Goal: Task Accomplishment & Management: Manage account settings

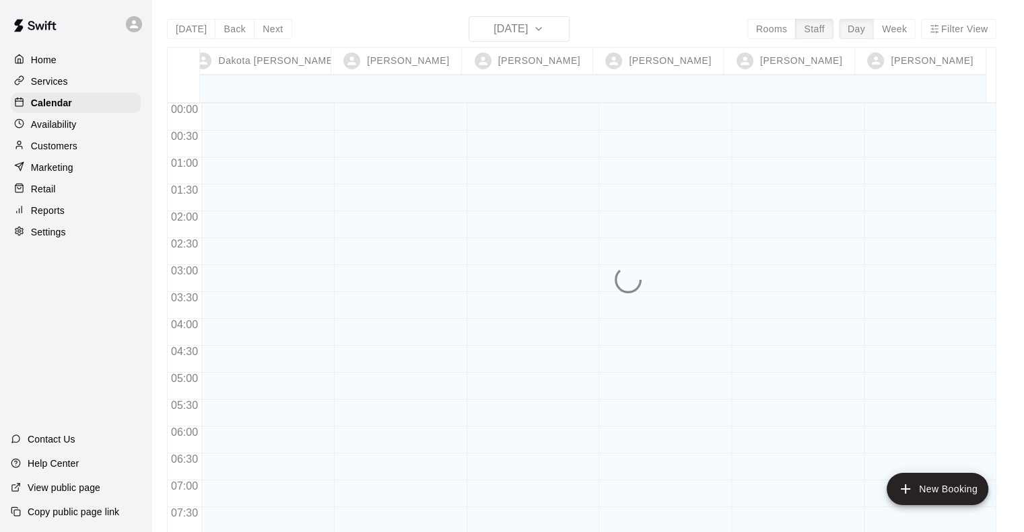
scroll to position [580, 0]
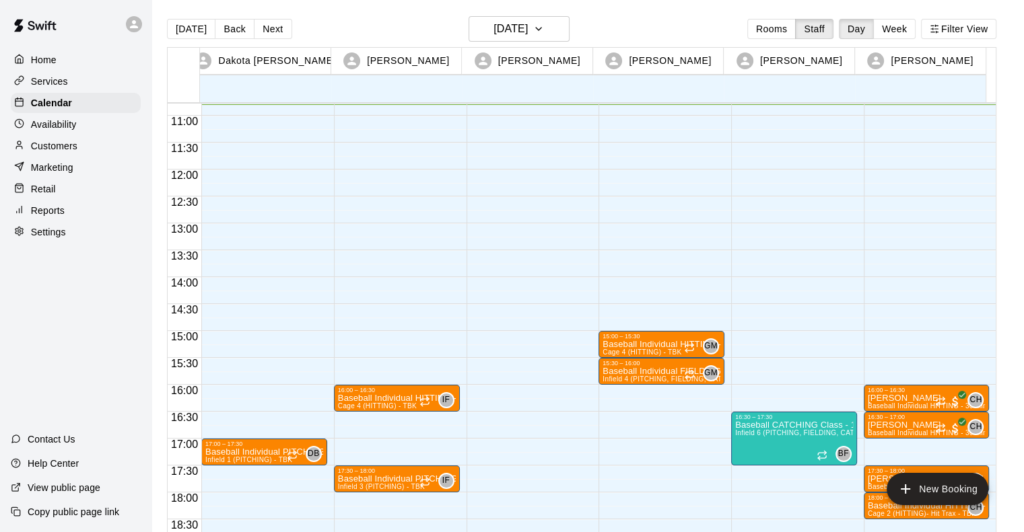
click at [57, 84] on p "Services" at bounding box center [49, 81] width 37 height 13
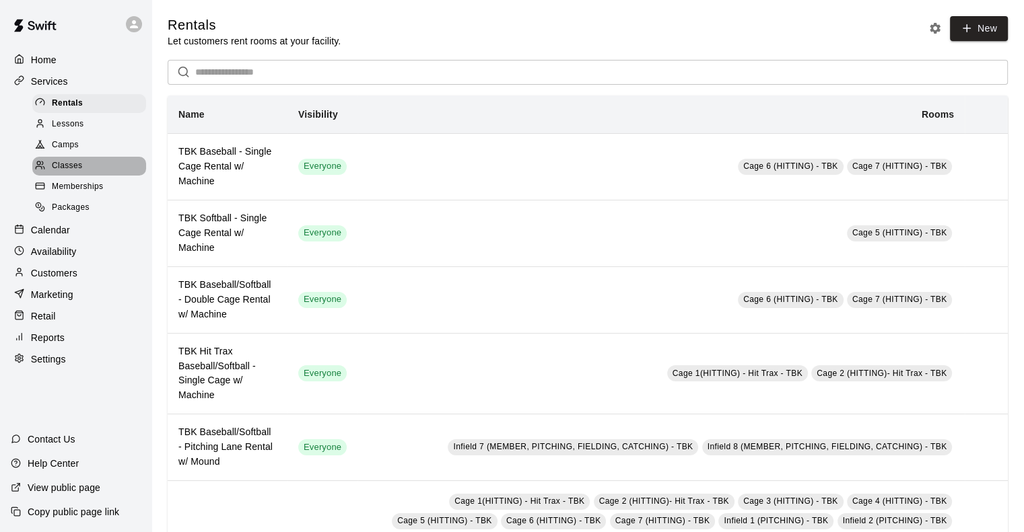
click at [73, 170] on span "Classes" at bounding box center [67, 166] width 30 height 13
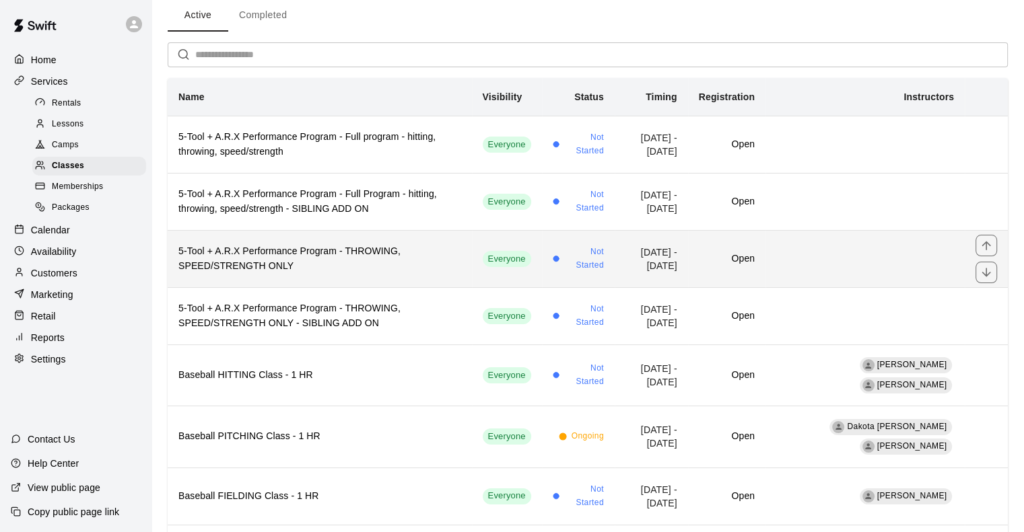
scroll to position [61, 0]
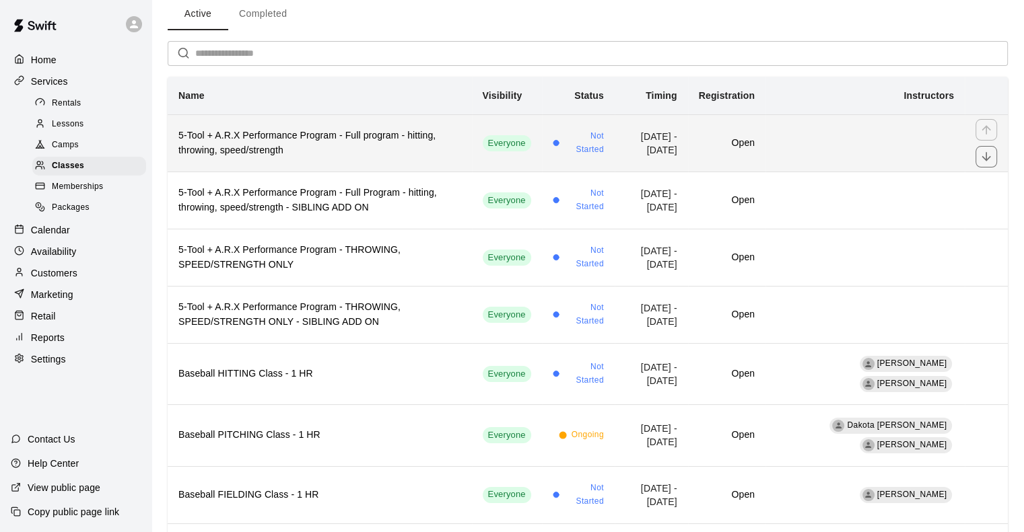
click at [313, 147] on h6 "5-Tool + A.R.X Performance Program - Full program - hitting, throwing, speed/st…" at bounding box center [319, 144] width 283 height 30
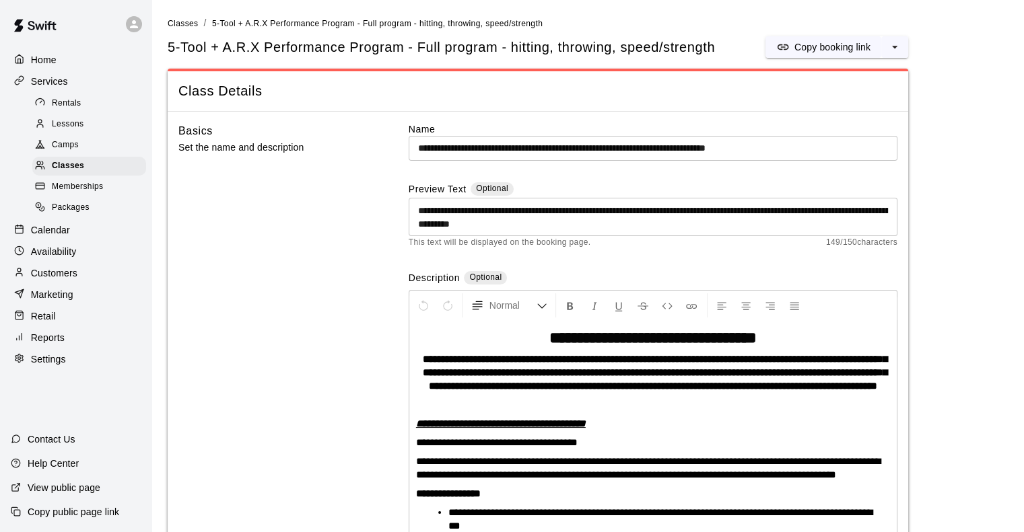
scroll to position [463, 0]
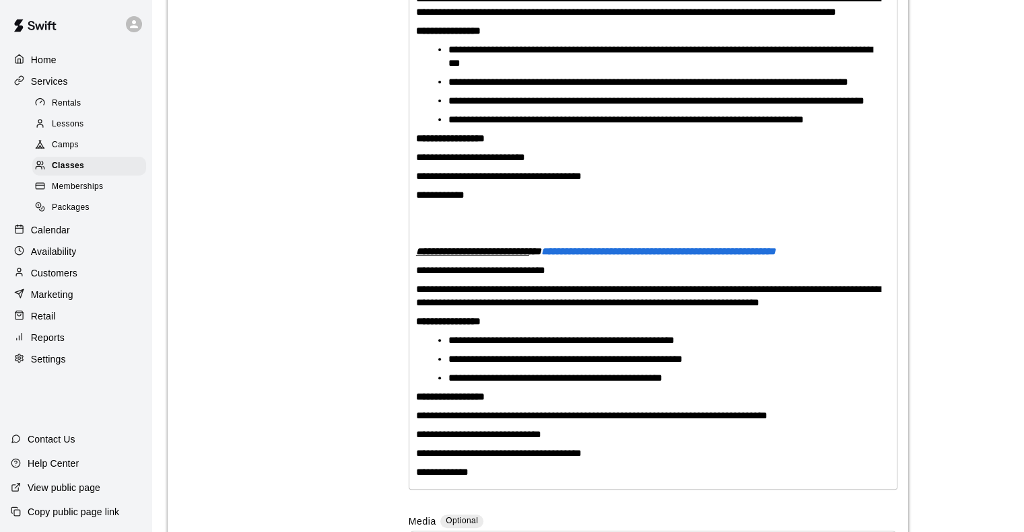
click at [70, 215] on span "Packages" at bounding box center [71, 207] width 38 height 13
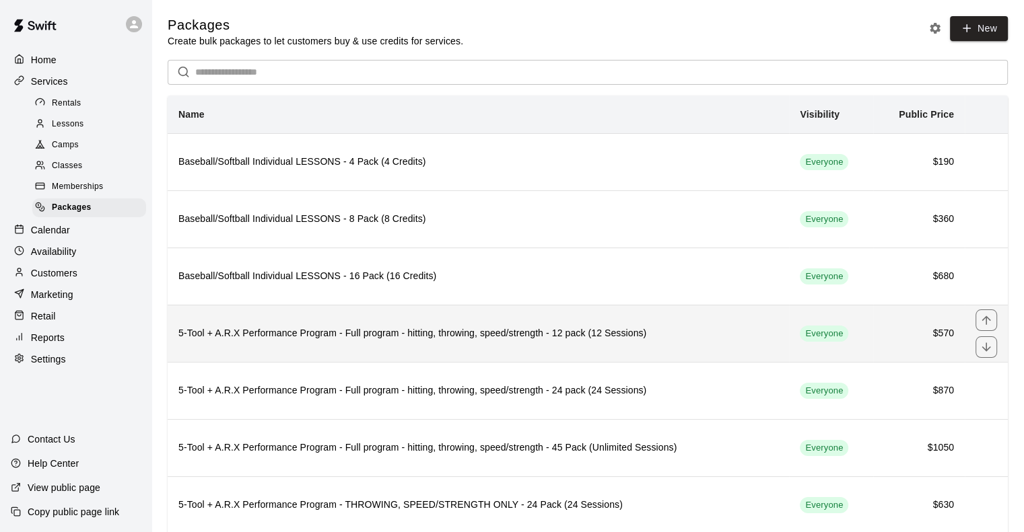
click at [305, 328] on h6 "5-Tool + A.R.X Performance Program - Full program - hitting, throwing, speed/st…" at bounding box center [478, 333] width 600 height 15
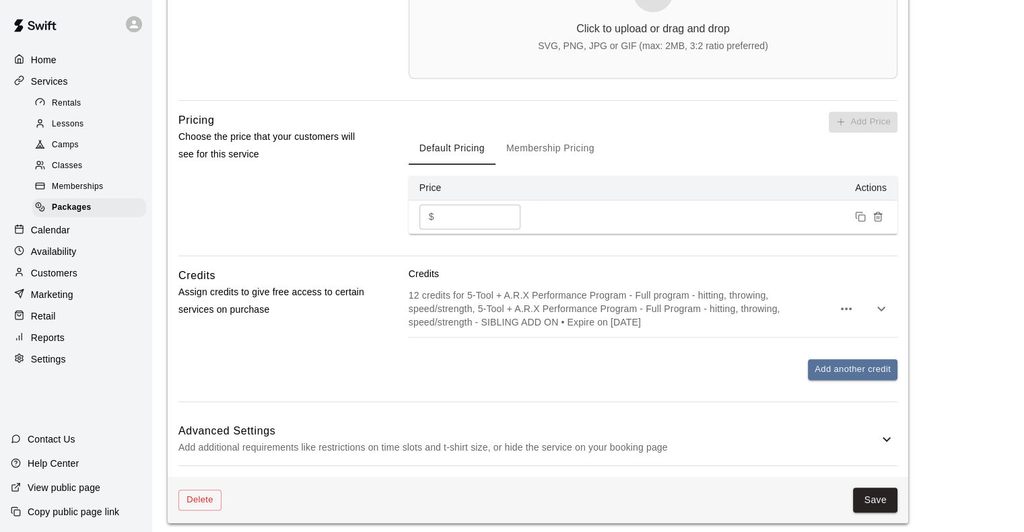
scroll to position [1107, 0]
click at [534, 165] on button "Membership Pricing" at bounding box center [550, 149] width 110 height 32
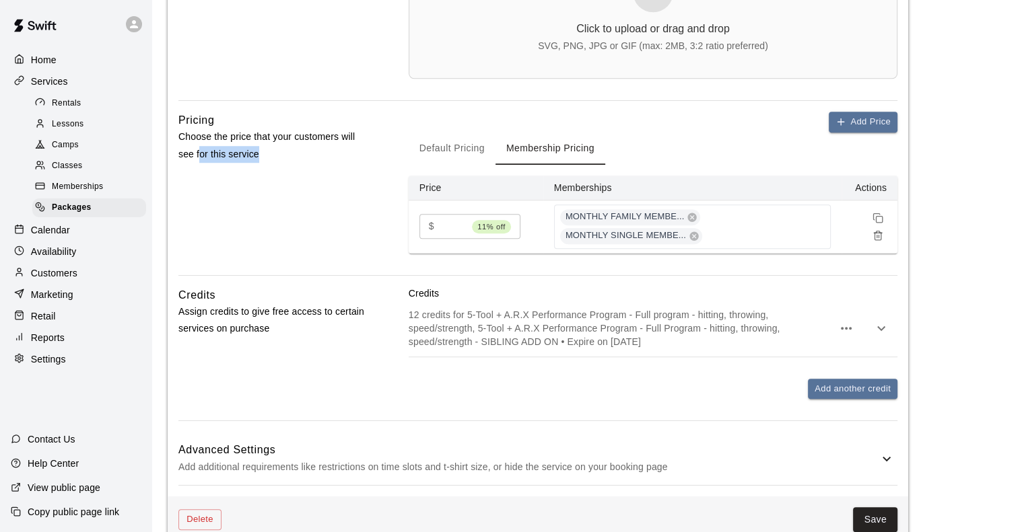
drag, startPoint x: 299, startPoint y: 229, endPoint x: 188, endPoint y: 225, distance: 110.5
click at [188, 225] on div "Pricing Choose the price that your customers will see for this service" at bounding box center [271, 194] width 187 height 164
click at [86, 207] on div "Packages" at bounding box center [89, 208] width 114 height 19
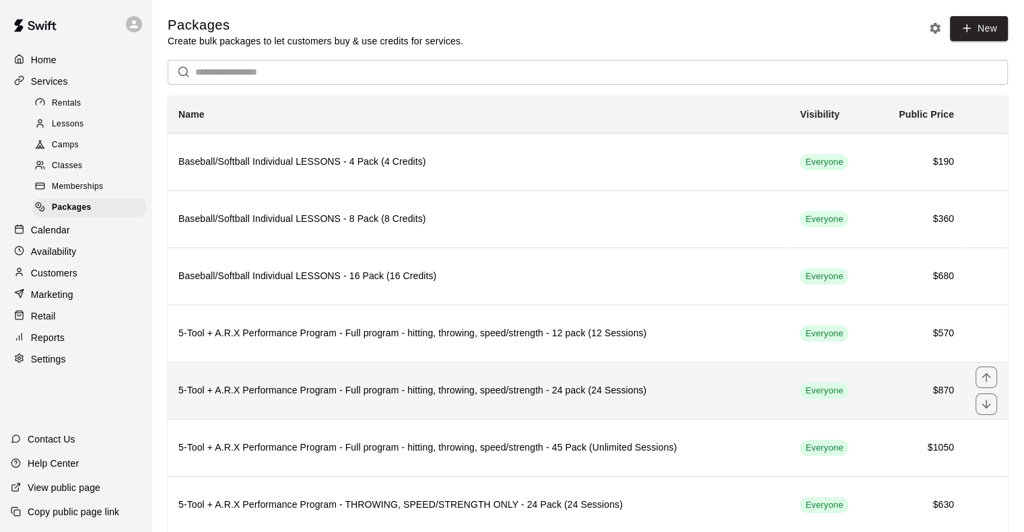
click at [341, 386] on h6 "5-Tool + A.R.X Performance Program - Full program - hitting, throwing, speed/st…" at bounding box center [478, 391] width 600 height 15
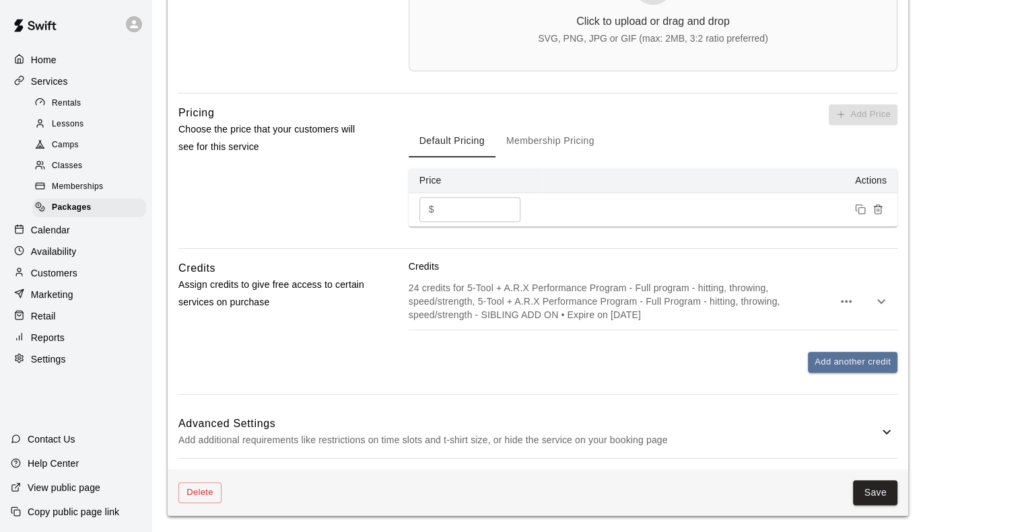
scroll to position [1168, 0]
click at [549, 146] on button "Membership Pricing" at bounding box center [550, 141] width 110 height 32
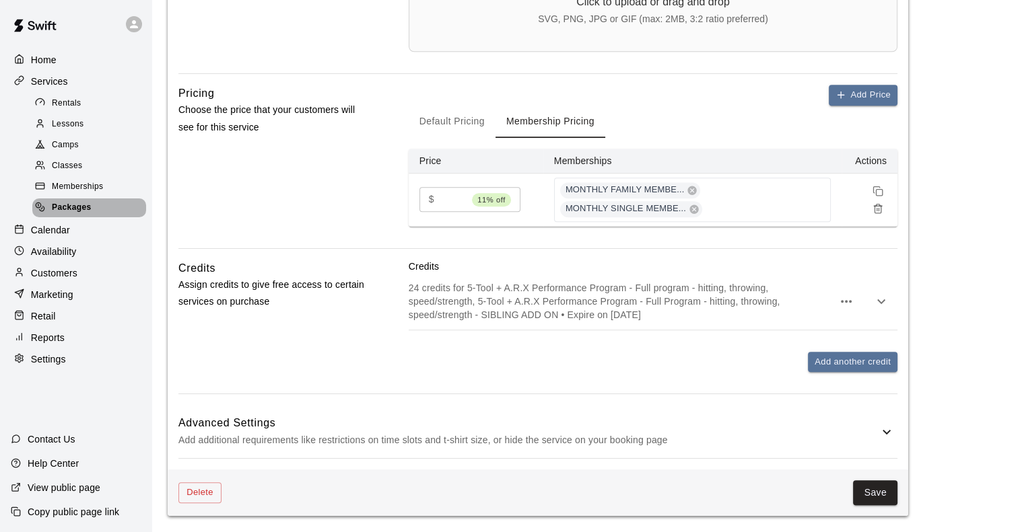
click at [85, 211] on span "Packages" at bounding box center [72, 207] width 40 height 13
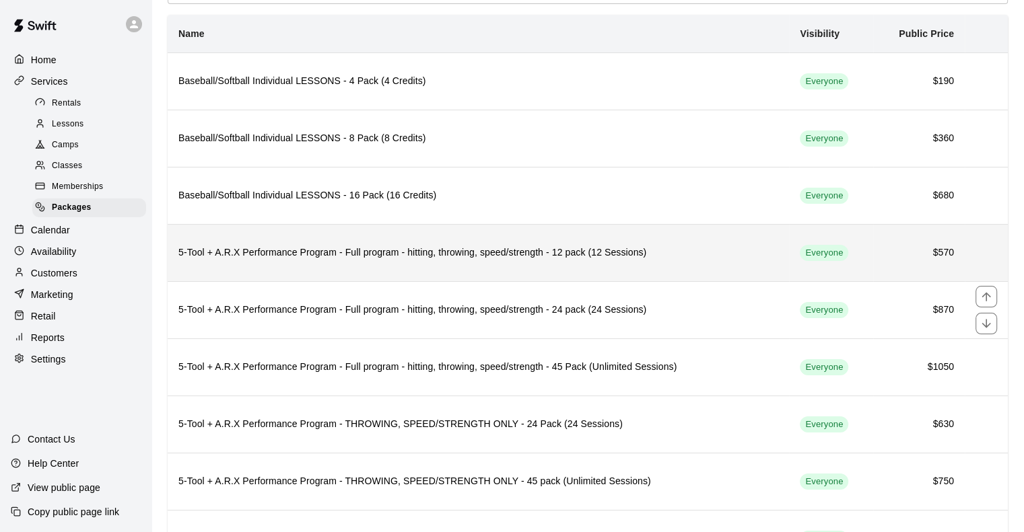
scroll to position [83, 0]
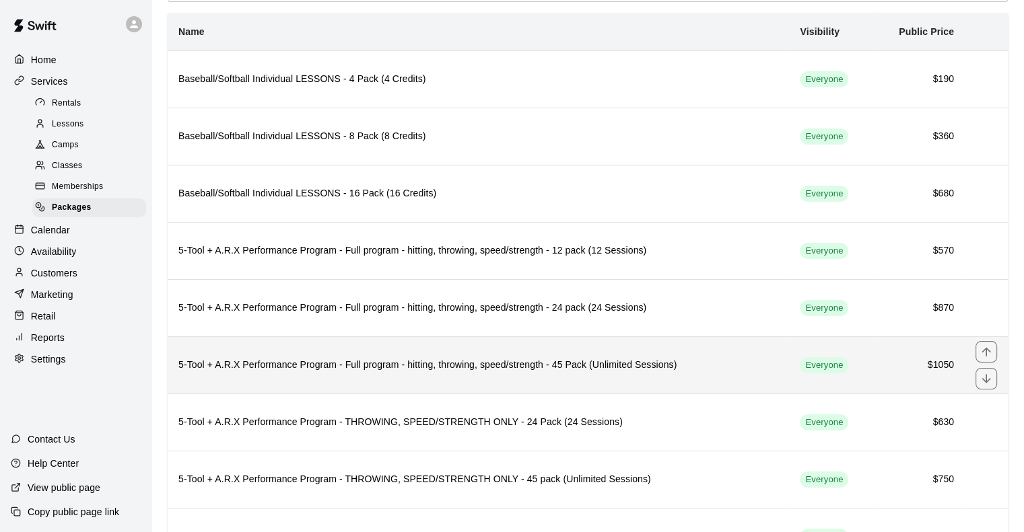
click at [306, 368] on h6 "5-Tool + A.R.X Performance Program - Full program - hitting, throwing, speed/st…" at bounding box center [478, 365] width 600 height 15
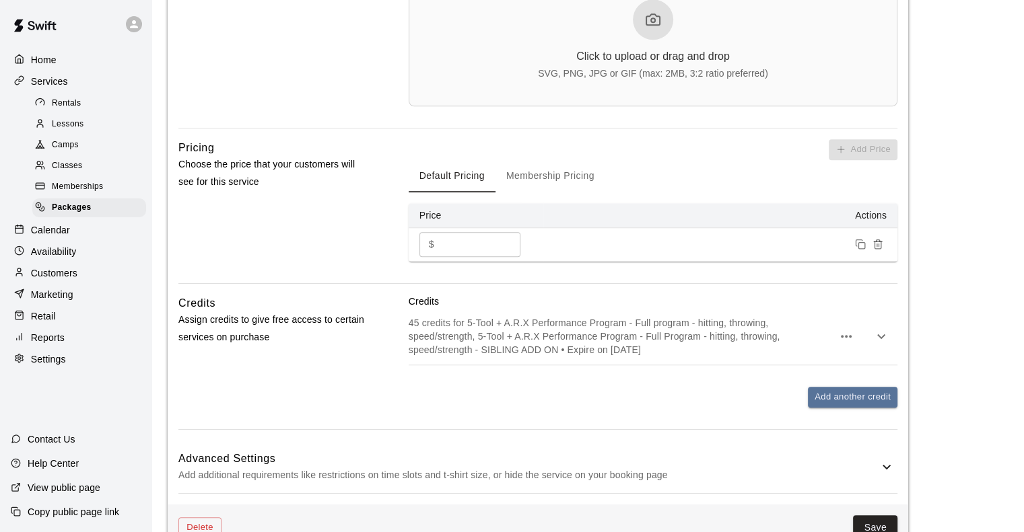
scroll to position [1168, 0]
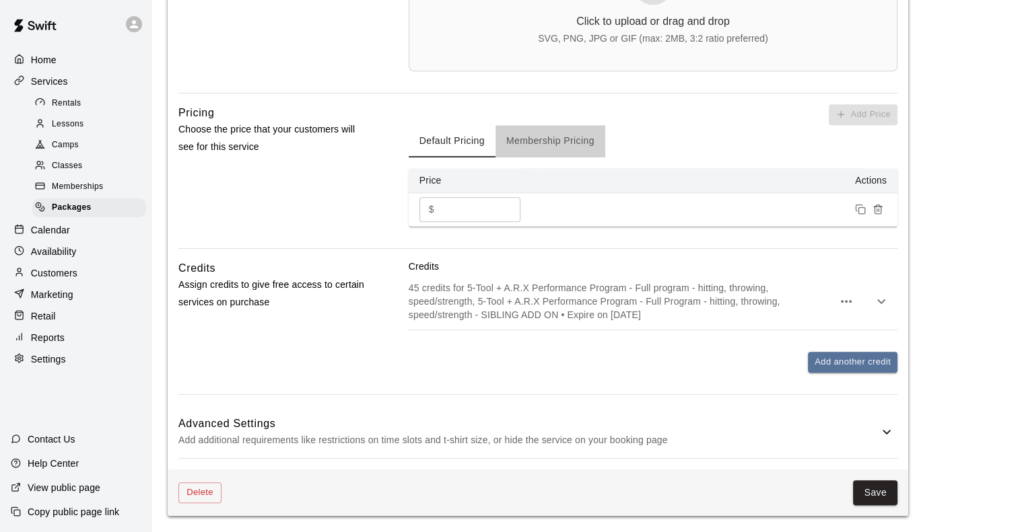
click at [547, 133] on button "Membership Pricing" at bounding box center [550, 141] width 110 height 32
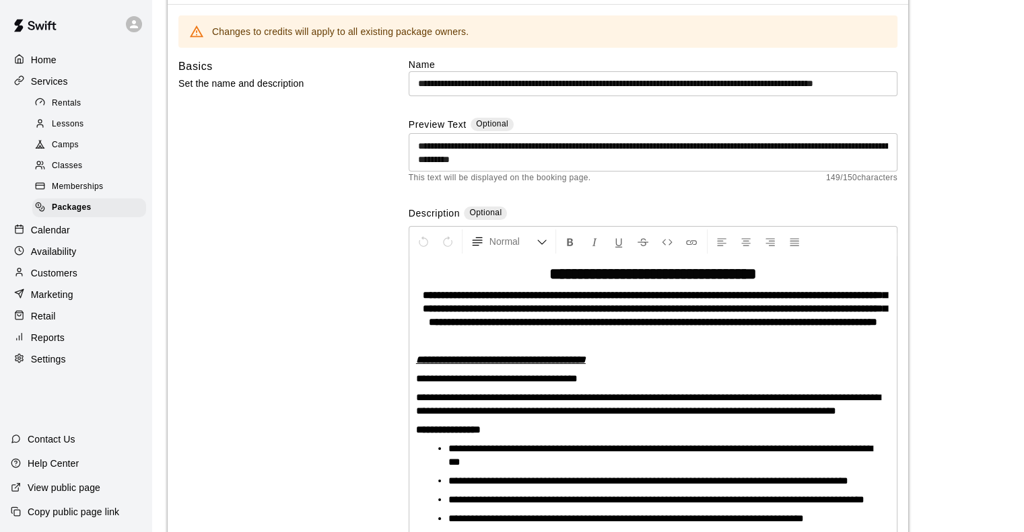
scroll to position [0, 0]
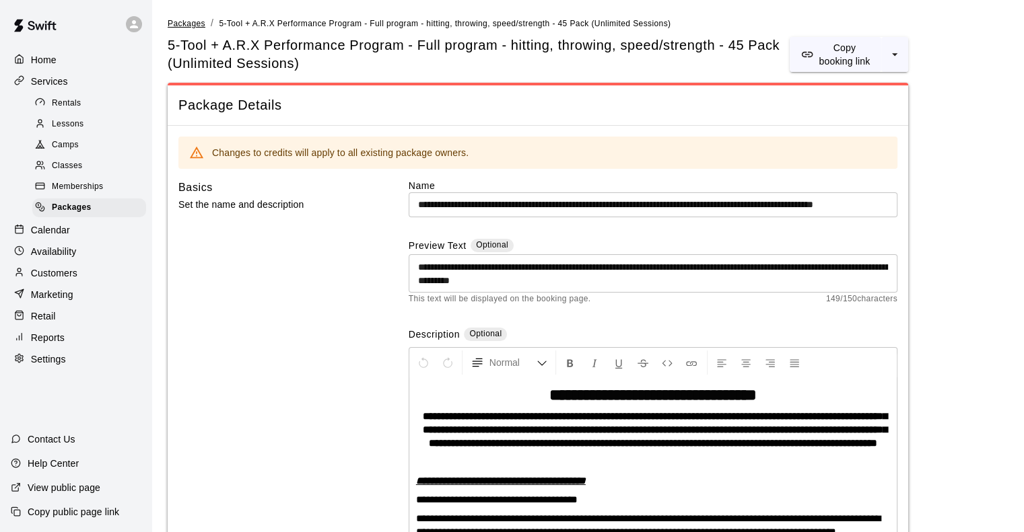
click at [188, 22] on span "Packages" at bounding box center [187, 23] width 38 height 9
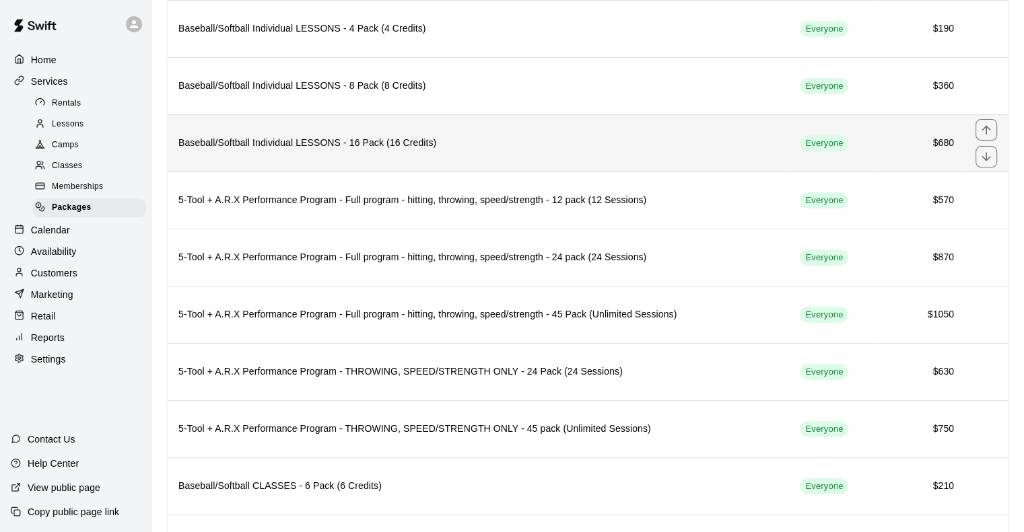
scroll to position [135, 0]
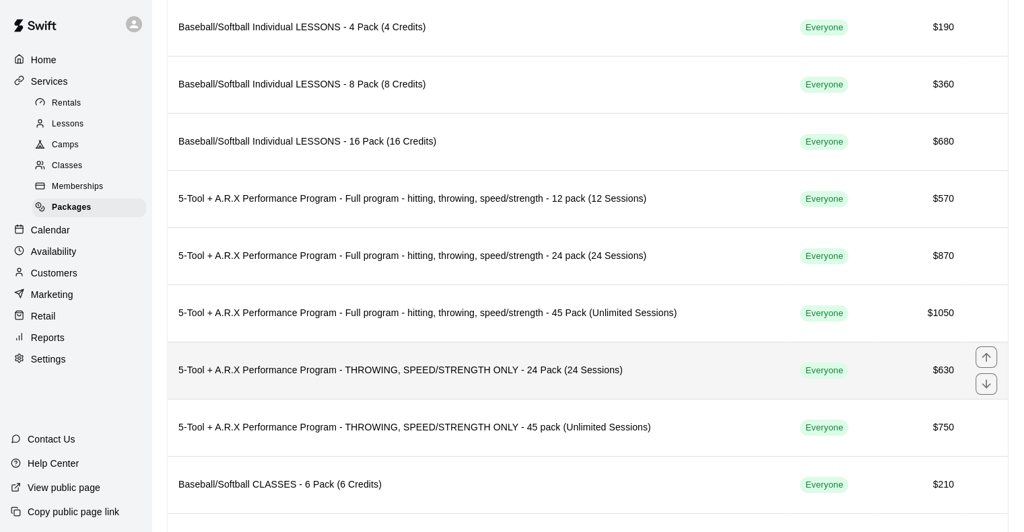
click at [313, 359] on th "5-Tool + A.R.X Performance Program - THROWING, SPEED/STRENGTH ONLY - 24 Pack (2…" at bounding box center [478, 370] width 621 height 57
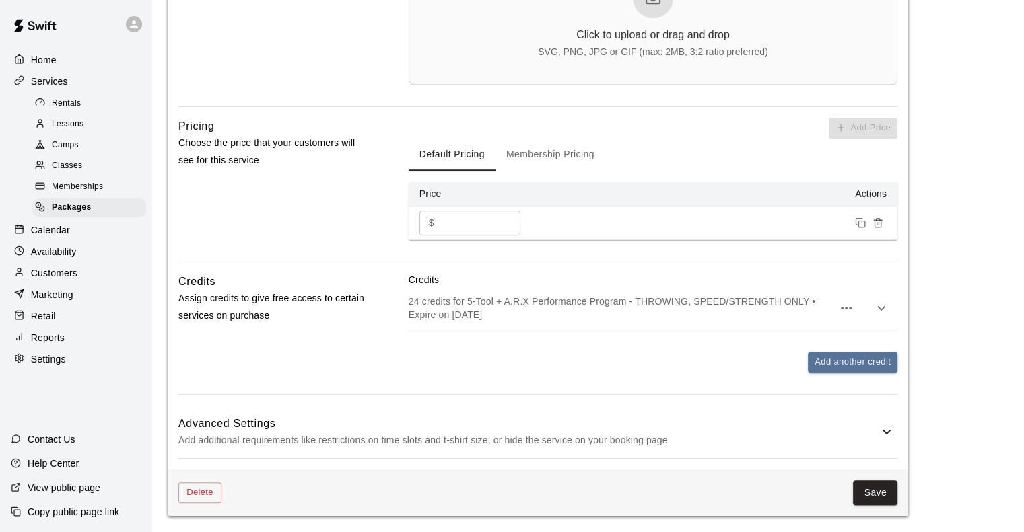
scroll to position [1101, 0]
click at [543, 153] on button "Membership Pricing" at bounding box center [550, 155] width 110 height 32
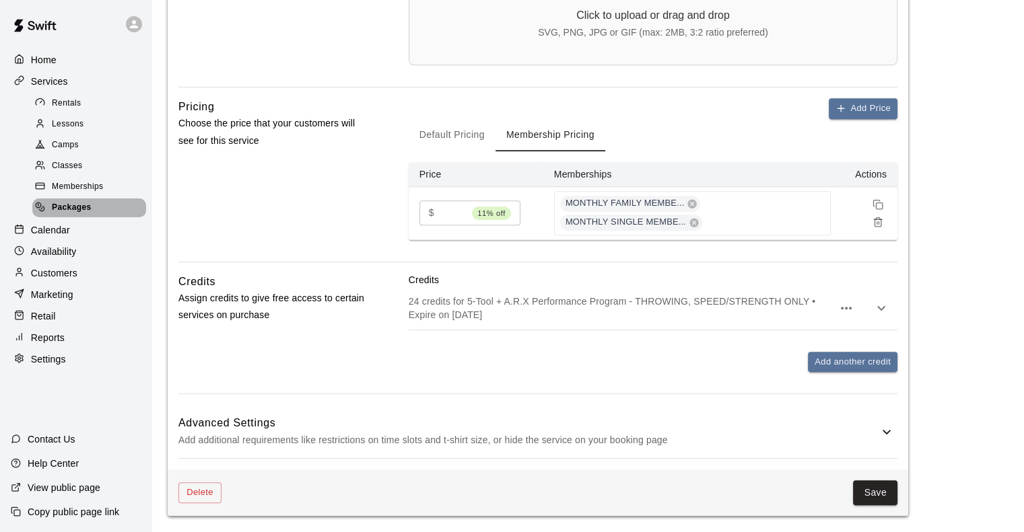
click at [82, 215] on span "Packages" at bounding box center [72, 207] width 40 height 13
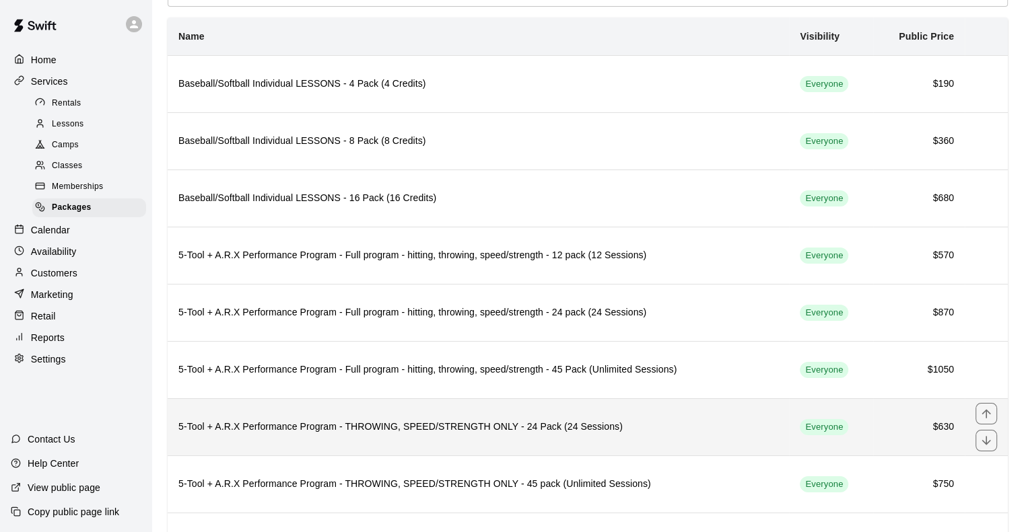
scroll to position [81, 0]
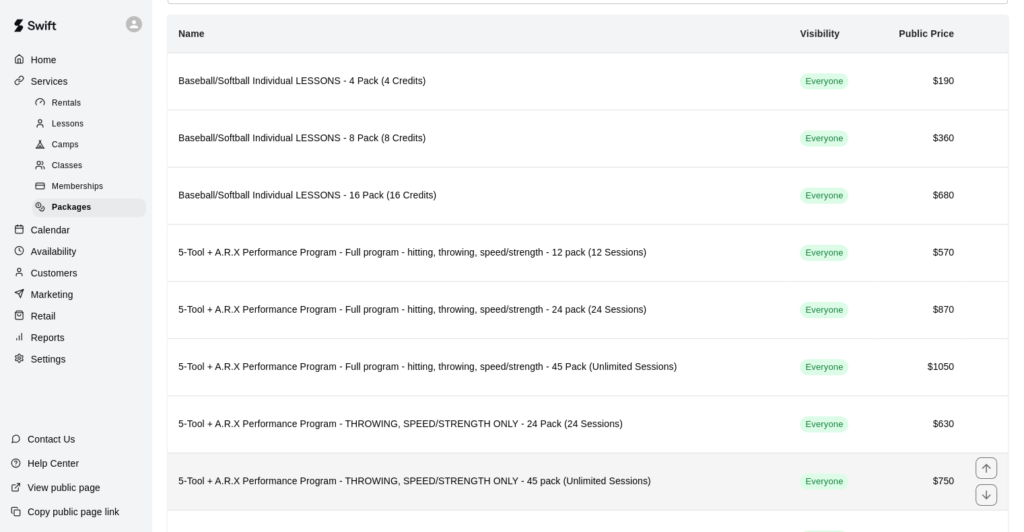
click at [312, 481] on h6 "5-Tool + A.R.X Performance Program - THROWING, SPEED/STRENGTH ONLY - 45 pack (U…" at bounding box center [478, 482] width 600 height 15
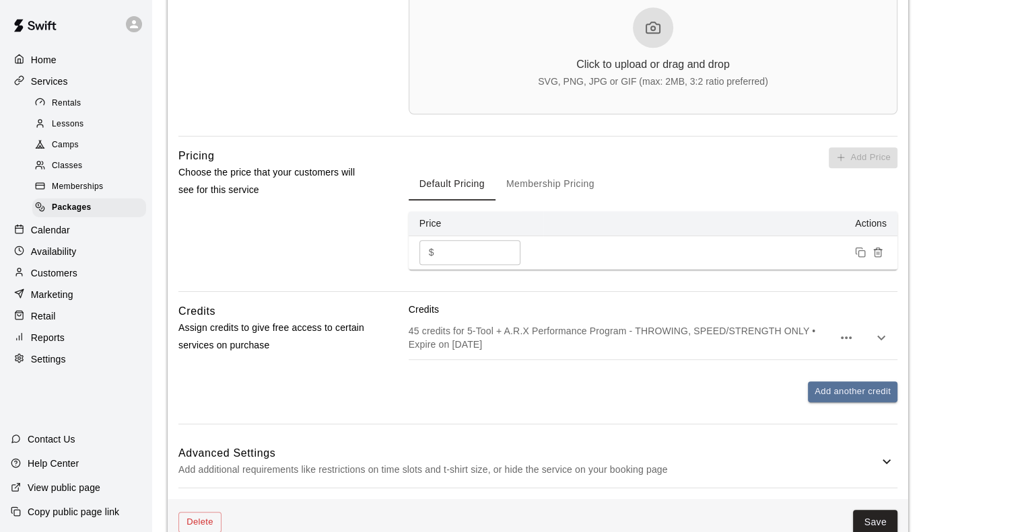
scroll to position [1101, 0]
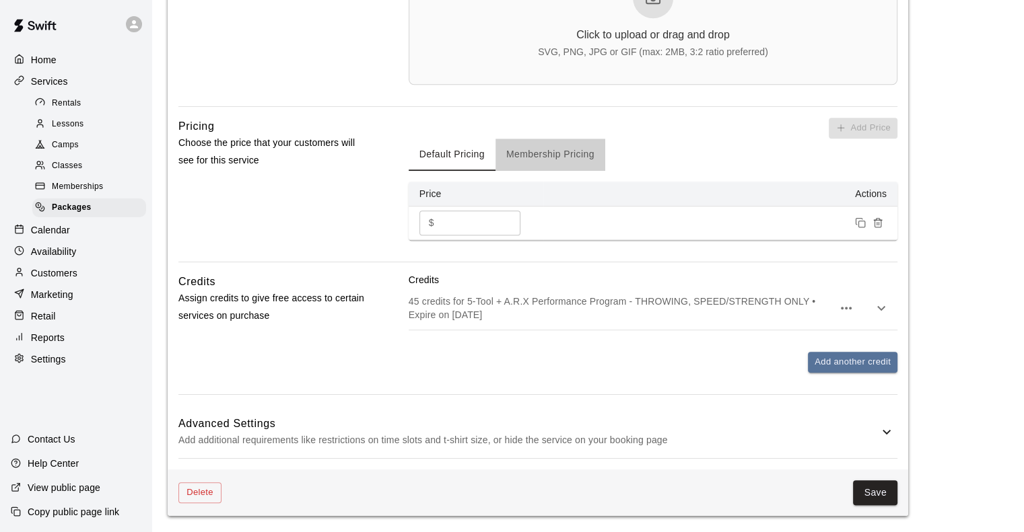
click at [549, 155] on button "Membership Pricing" at bounding box center [550, 155] width 110 height 32
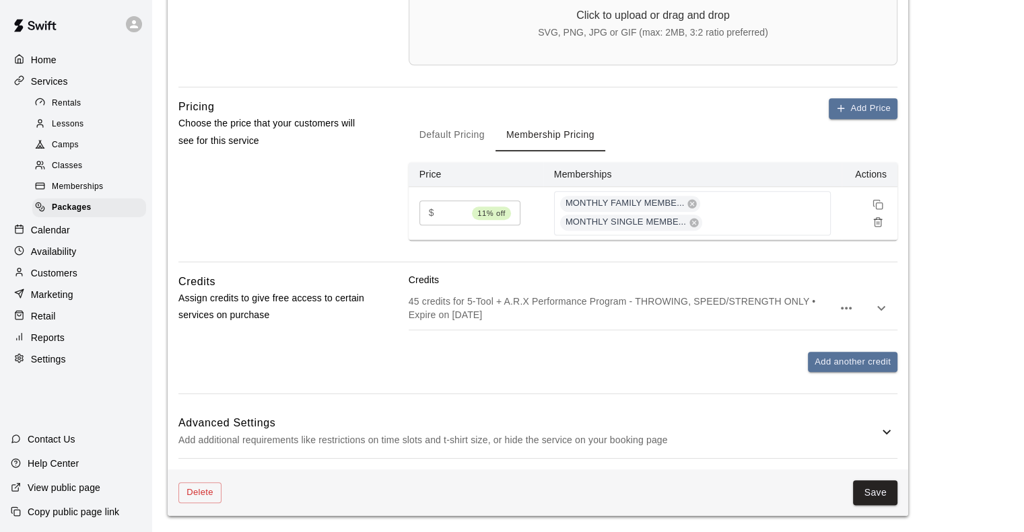
scroll to position [1120, 0]
click at [872, 492] on button "Save" at bounding box center [875, 493] width 44 height 25
